Goal: Answer question/provide support: Share knowledge or assist other users

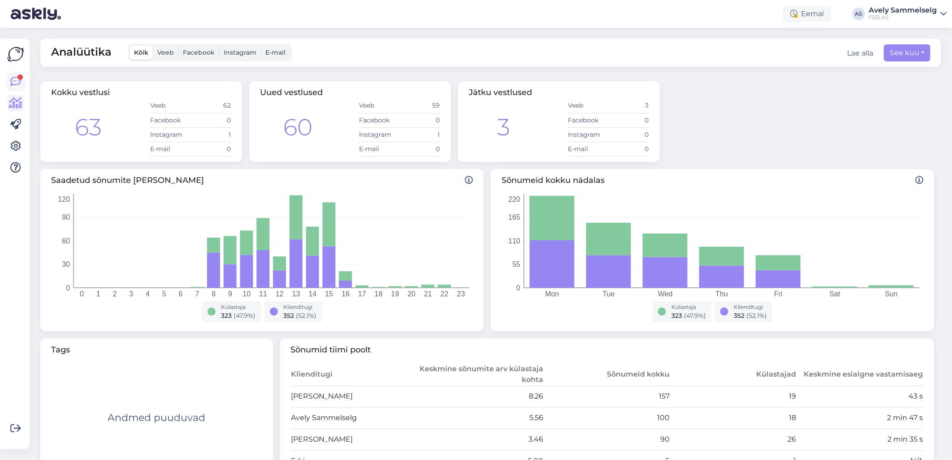
click at [15, 82] on icon at bounding box center [15, 81] width 11 height 11
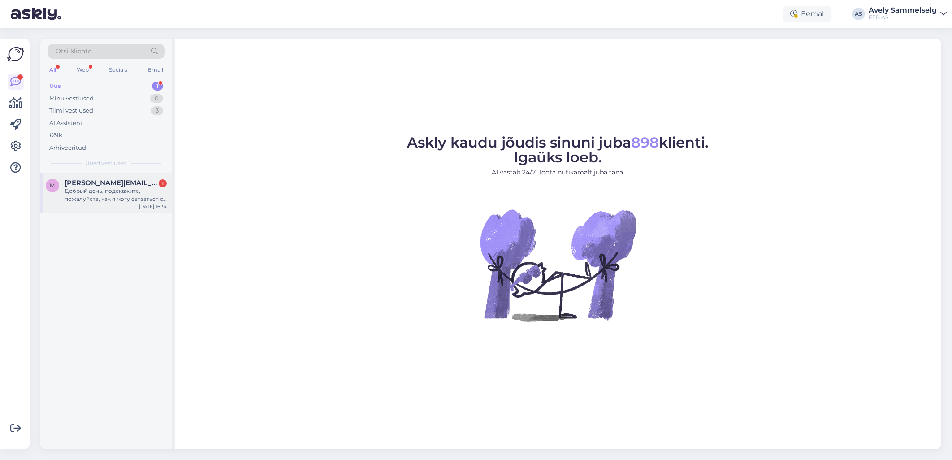
click at [105, 187] on div "Добрый день, подскажите, пожалуйста, как я могу связаться с отделом закупок." at bounding box center [116, 195] width 102 height 16
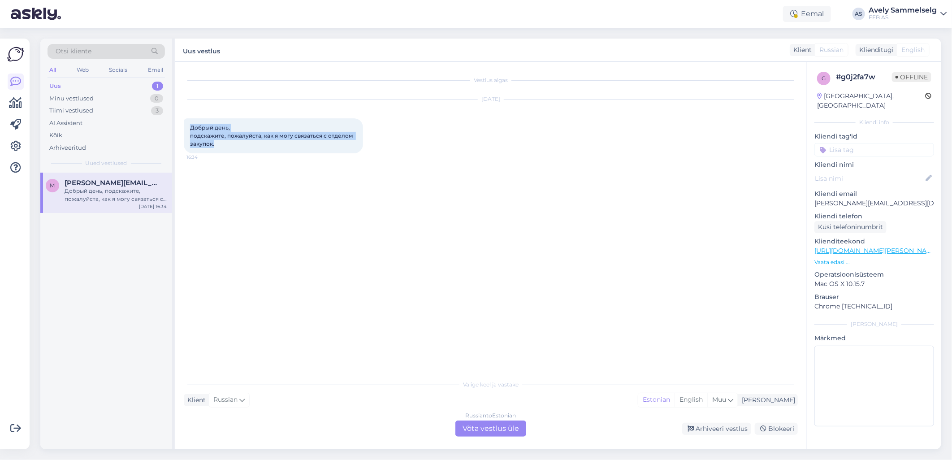
drag, startPoint x: 218, startPoint y: 143, endPoint x: 176, endPoint y: 128, distance: 45.0
click at [176, 128] on div "Vestlus algas [DATE] Добрый день, подскажите, пожалуйста, как я могу связаться …" at bounding box center [491, 255] width 632 height 387
copy span "Добрый день, подскажите, пожалуйста, как я могу связаться с отделом закупок."
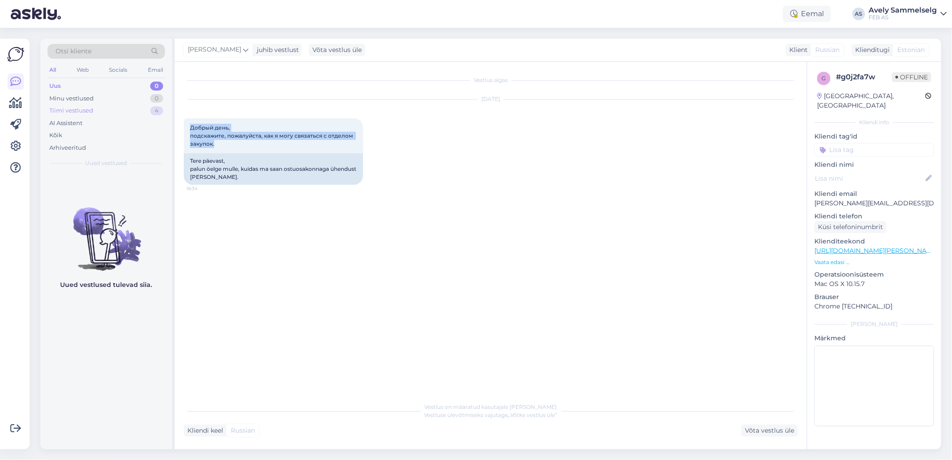
click at [93, 114] on div "Tiimi vestlused 4" at bounding box center [106, 110] width 117 height 13
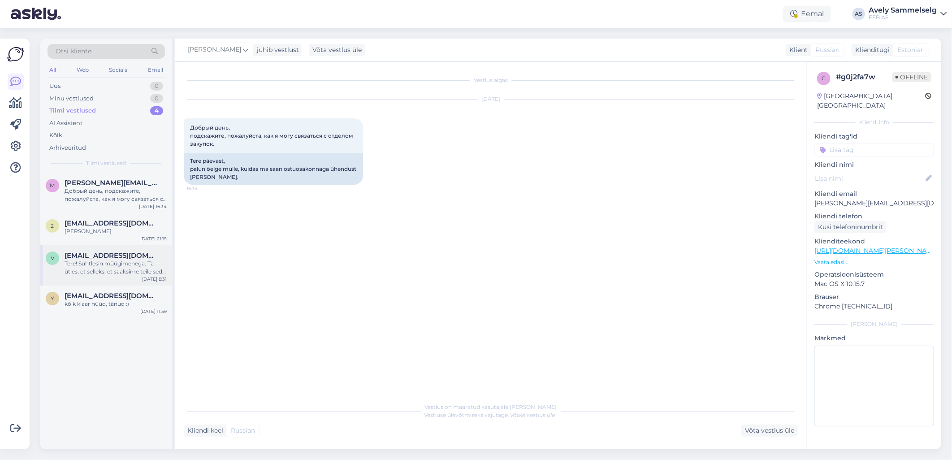
click at [108, 261] on div "Tere! Suhtlesin müügimehega. Ta ütles, et selleks, et saaksime teile seda toode…" at bounding box center [116, 268] width 102 height 16
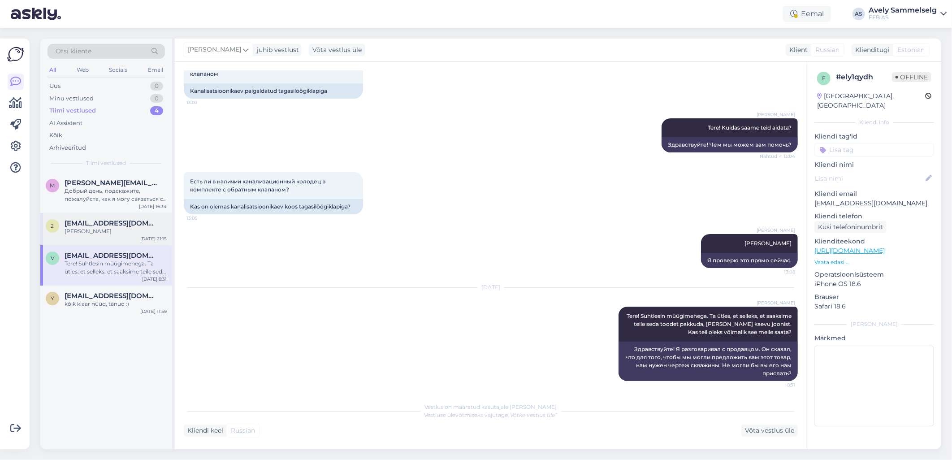
click at [115, 233] on div "[PERSON_NAME]" at bounding box center [116, 231] width 102 height 8
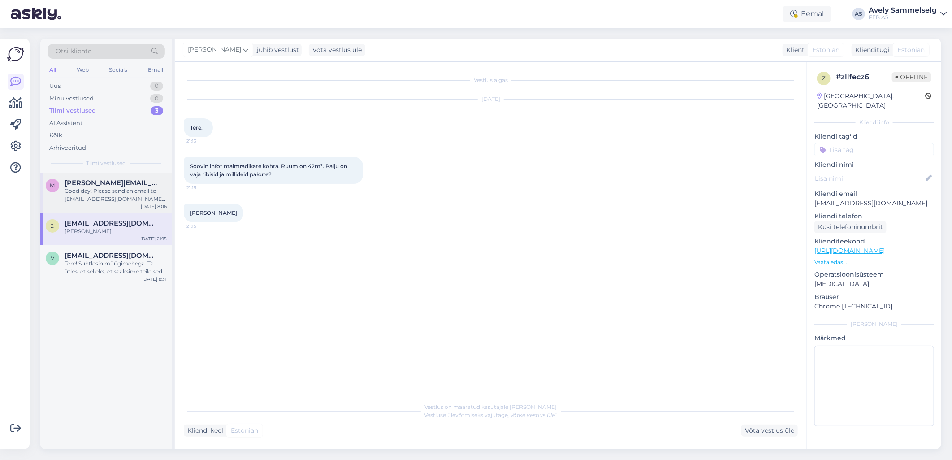
click at [129, 197] on div "Good day! Please send an email to [EMAIL_ADDRESS][DOMAIN_NAME] and we will forw…" at bounding box center [116, 195] width 102 height 16
